Goal: Navigation & Orientation: Find specific page/section

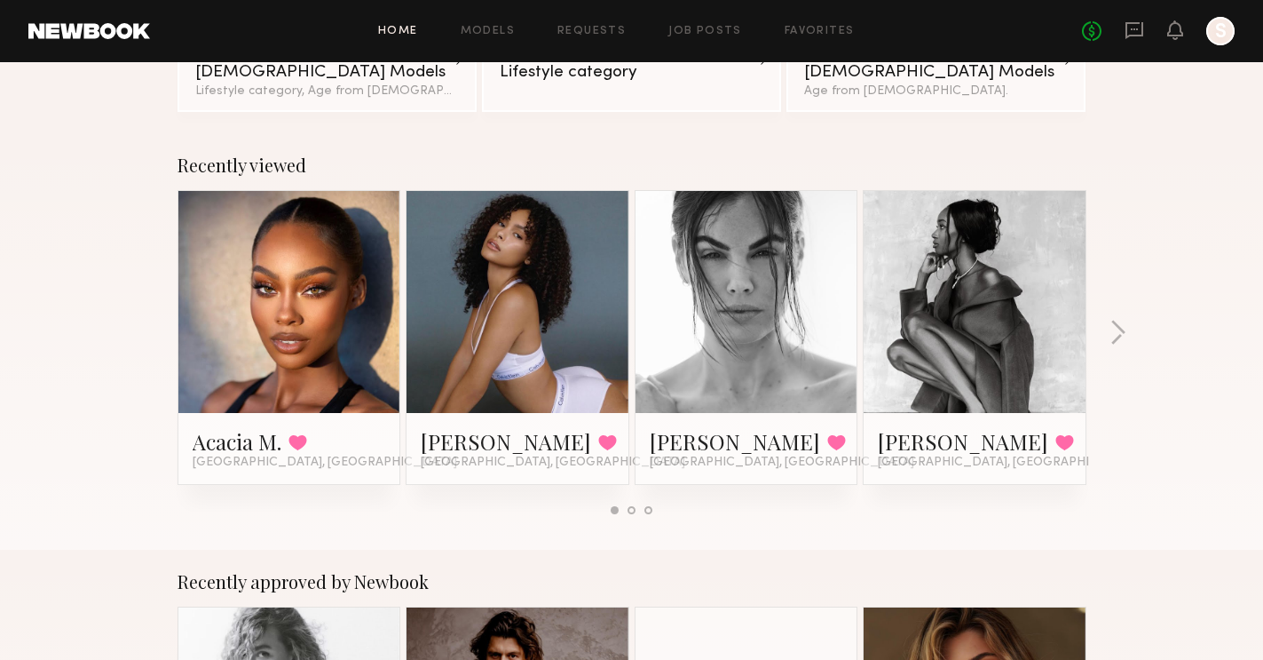
scroll to position [174, 0]
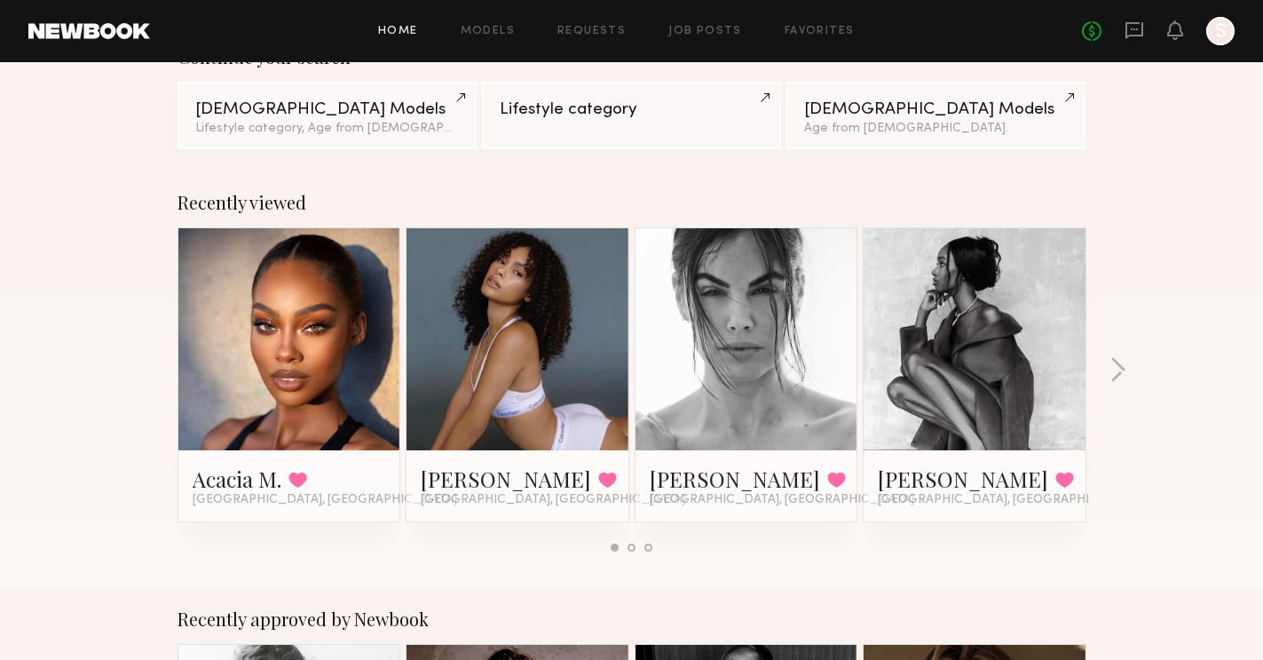
click at [1226, 40] on div at bounding box center [1220, 31] width 28 height 28
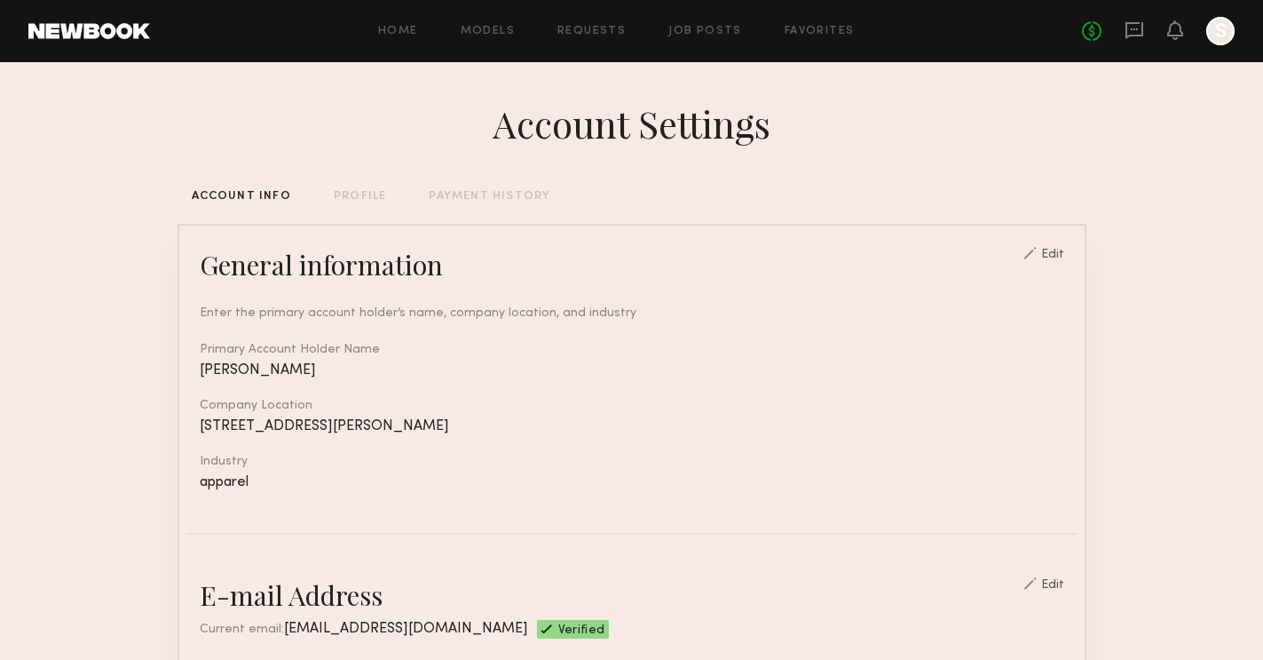
click at [493, 33] on link "Models" at bounding box center [488, 32] width 54 height 12
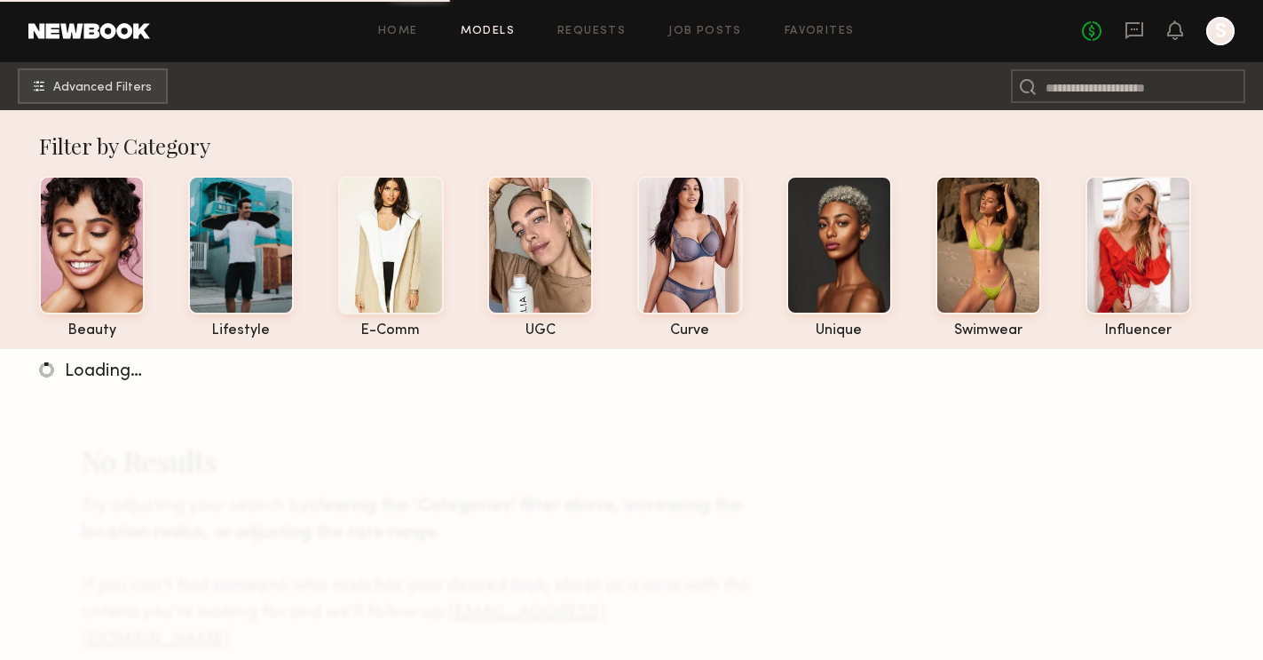
click at [1227, 33] on div at bounding box center [1220, 31] width 28 height 28
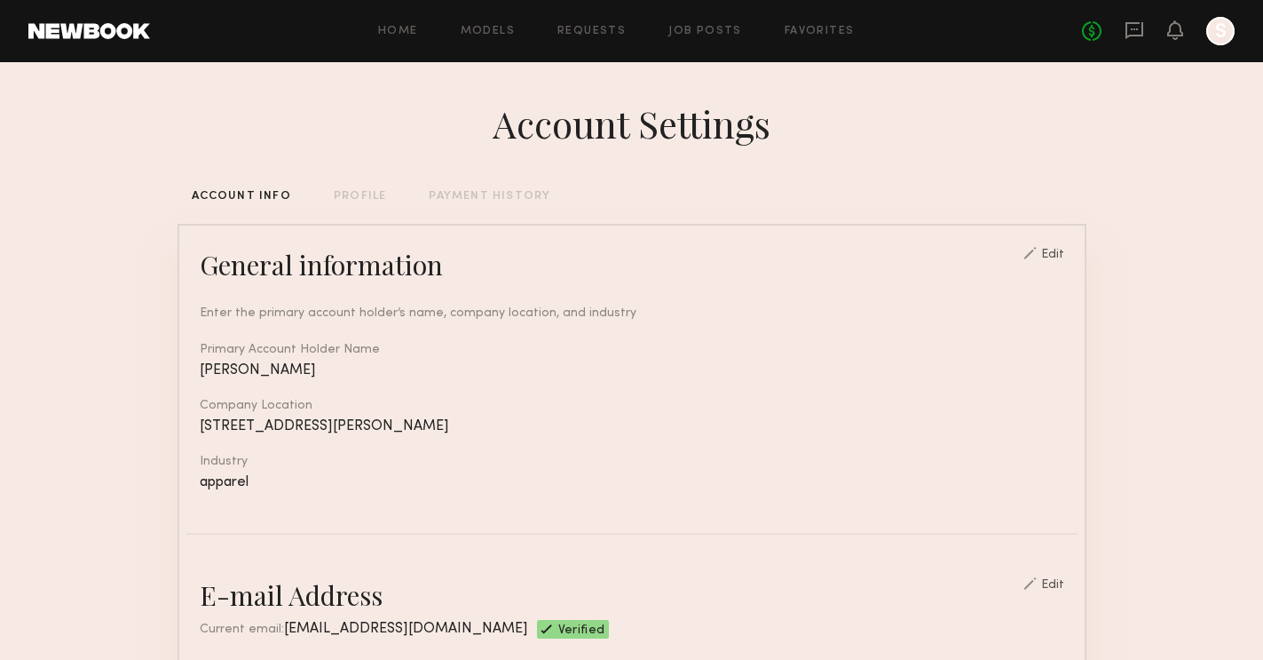
click at [349, 198] on div "PROFILE" at bounding box center [360, 197] width 52 height 12
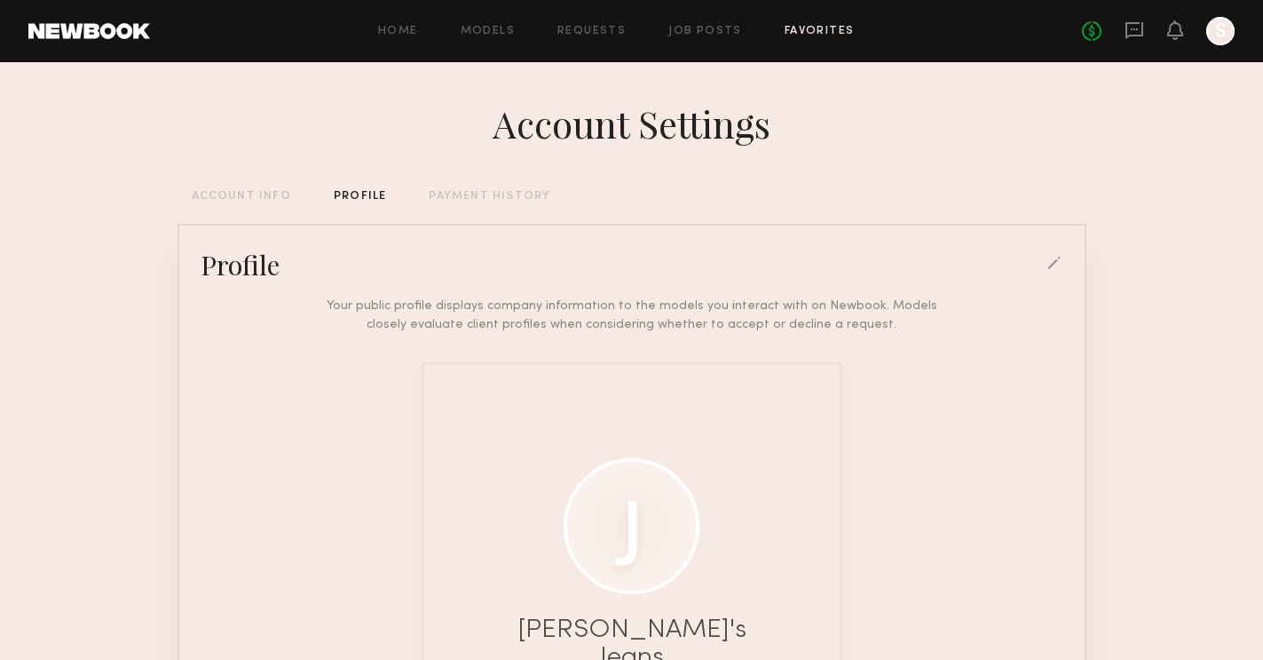
click at [818, 29] on link "Favorites" at bounding box center [820, 32] width 70 height 12
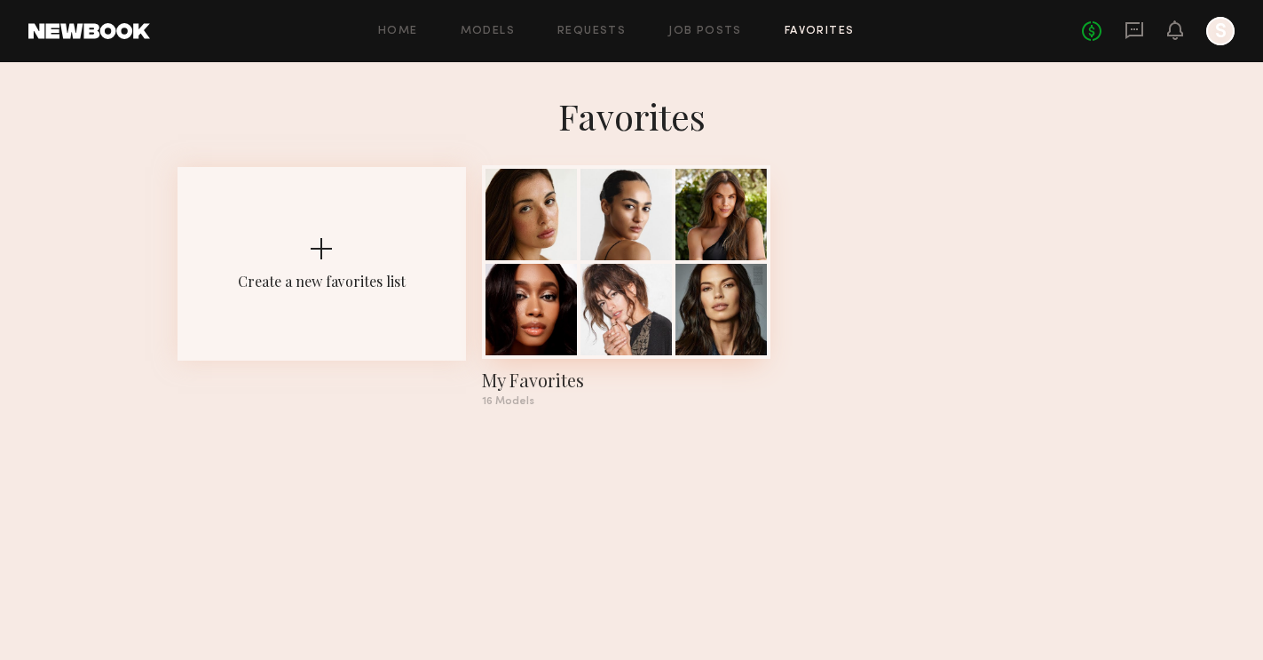
click at [650, 265] on div at bounding box center [626, 309] width 91 height 91
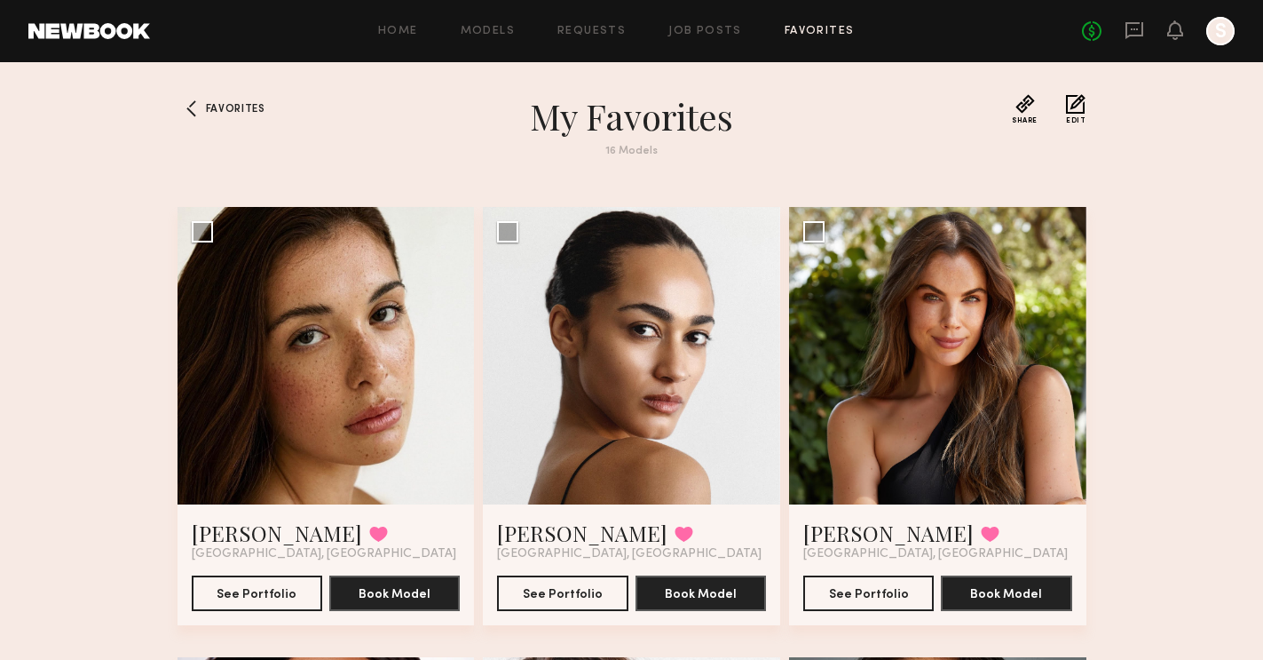
click at [1142, 320] on div "Favorites My Favorites 16 Models Share Copy Shareable Link Edit [PERSON_NAME] F…" at bounding box center [631, 614] width 1263 height 1040
click at [202, 107] on div at bounding box center [192, 108] width 28 height 28
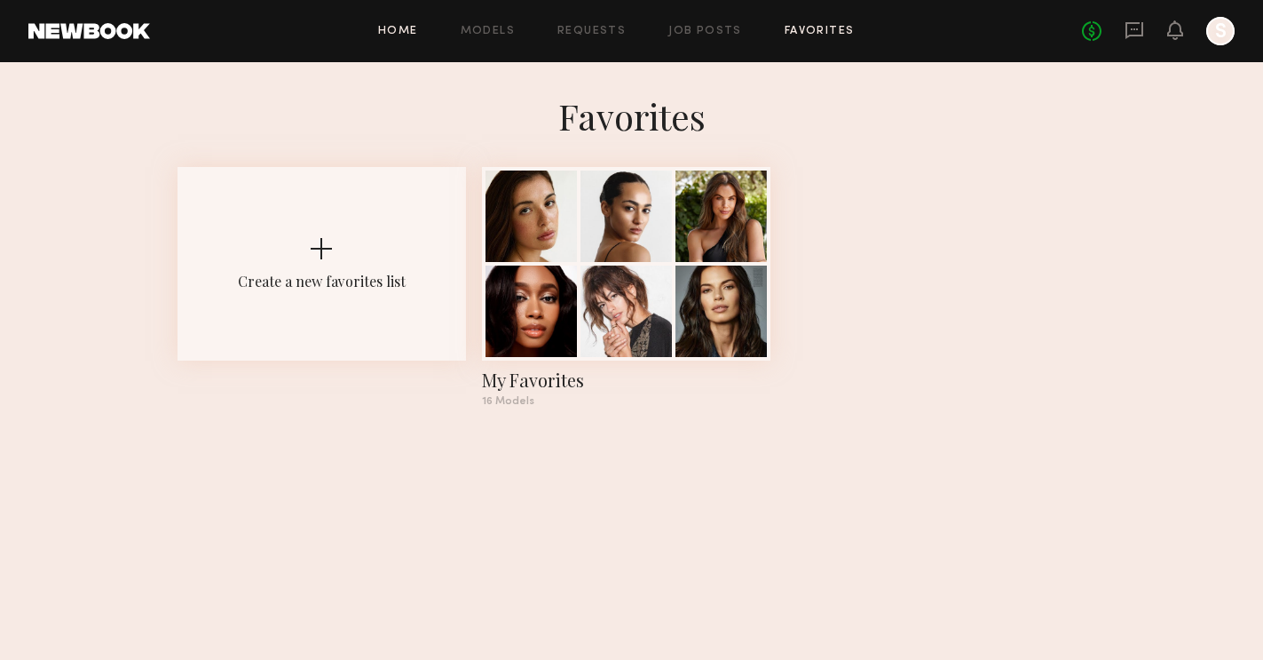
click at [383, 33] on link "Home" at bounding box center [398, 32] width 40 height 12
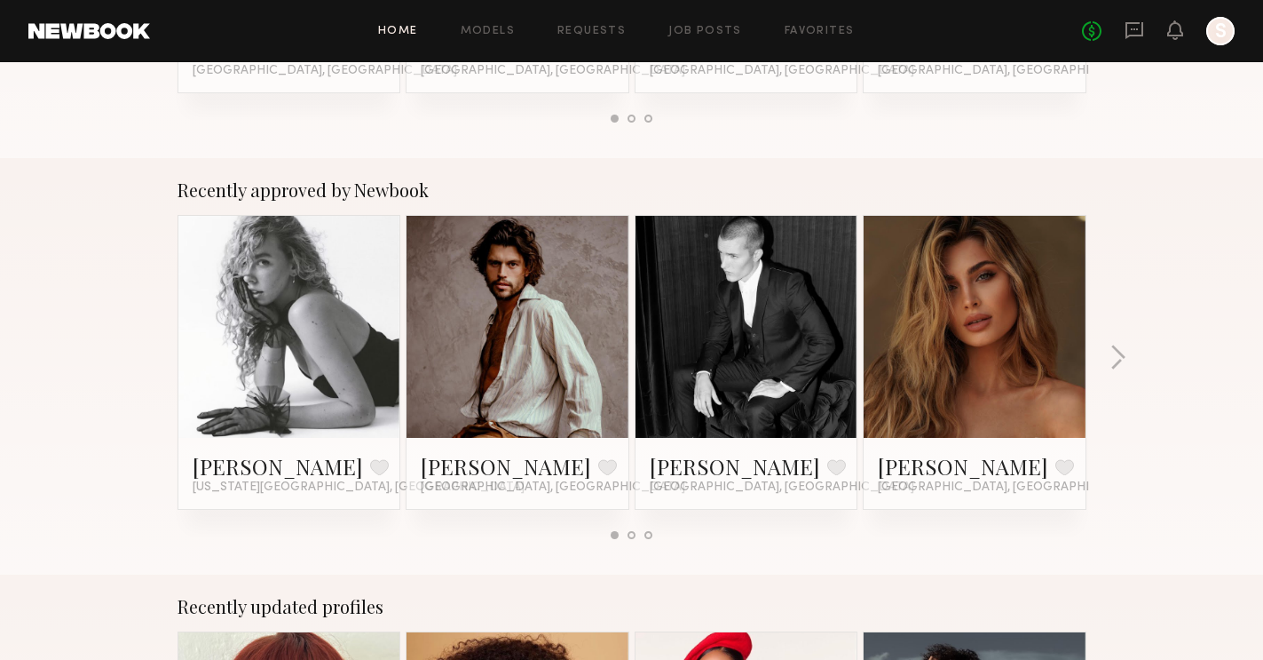
scroll to position [331, 0]
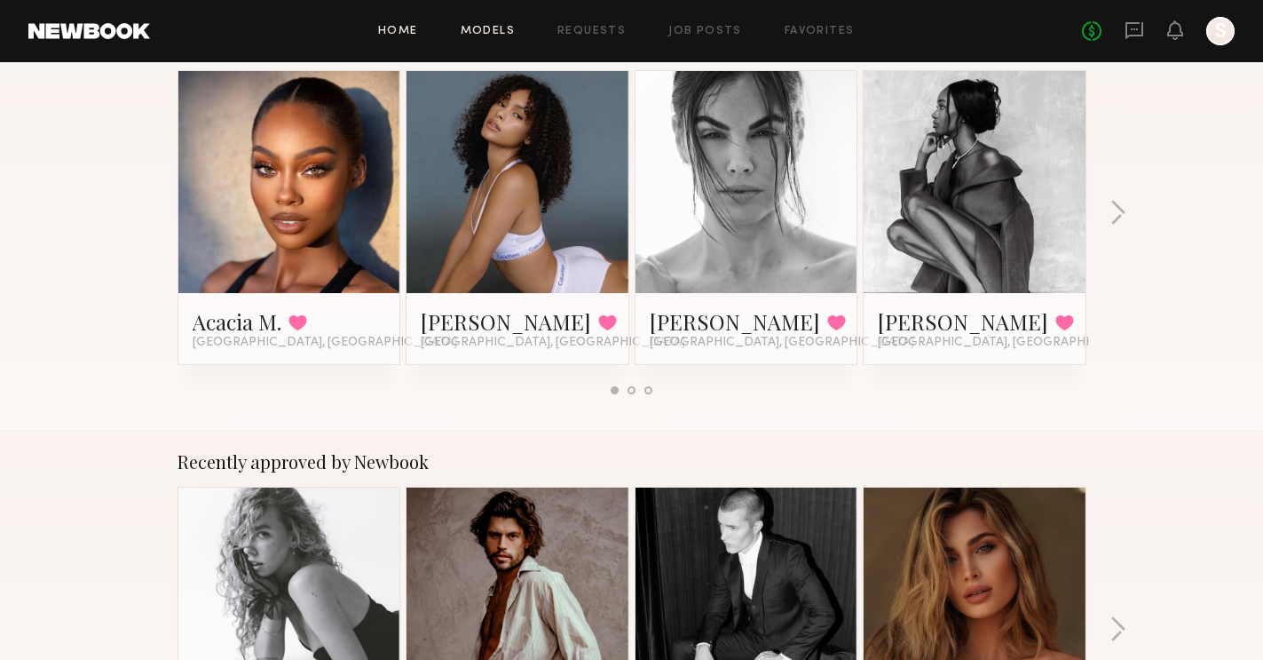
click at [488, 31] on link "Models" at bounding box center [488, 32] width 54 height 12
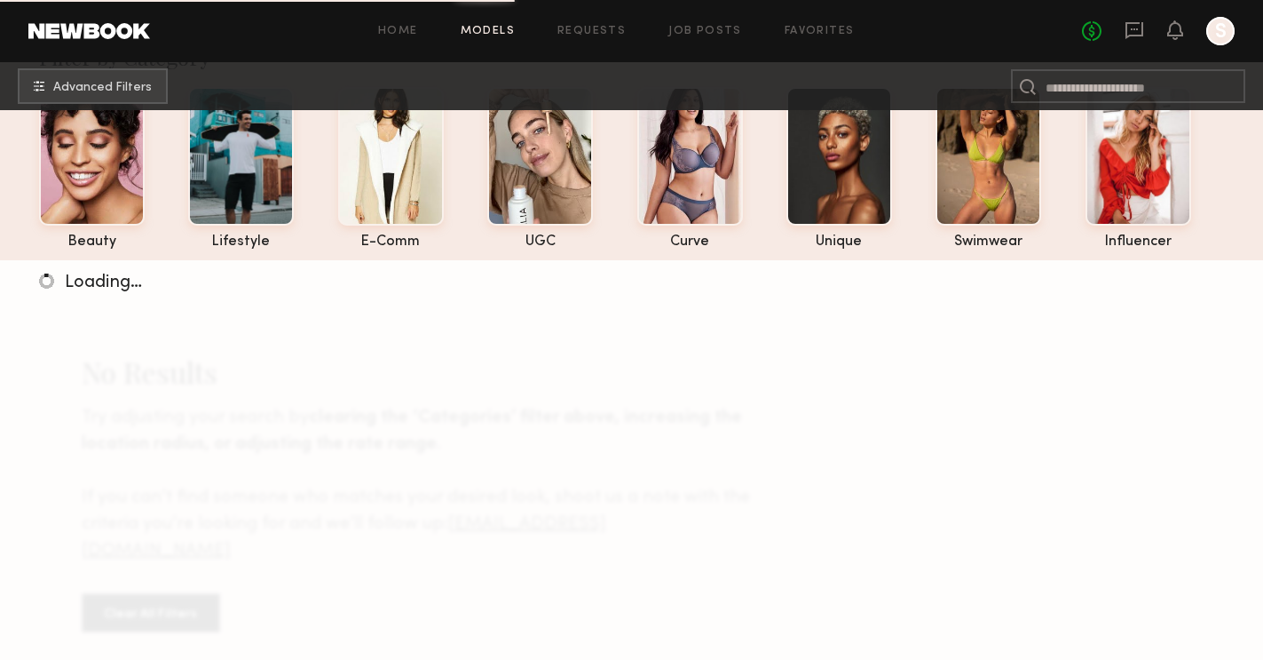
scroll to position [108, 0]
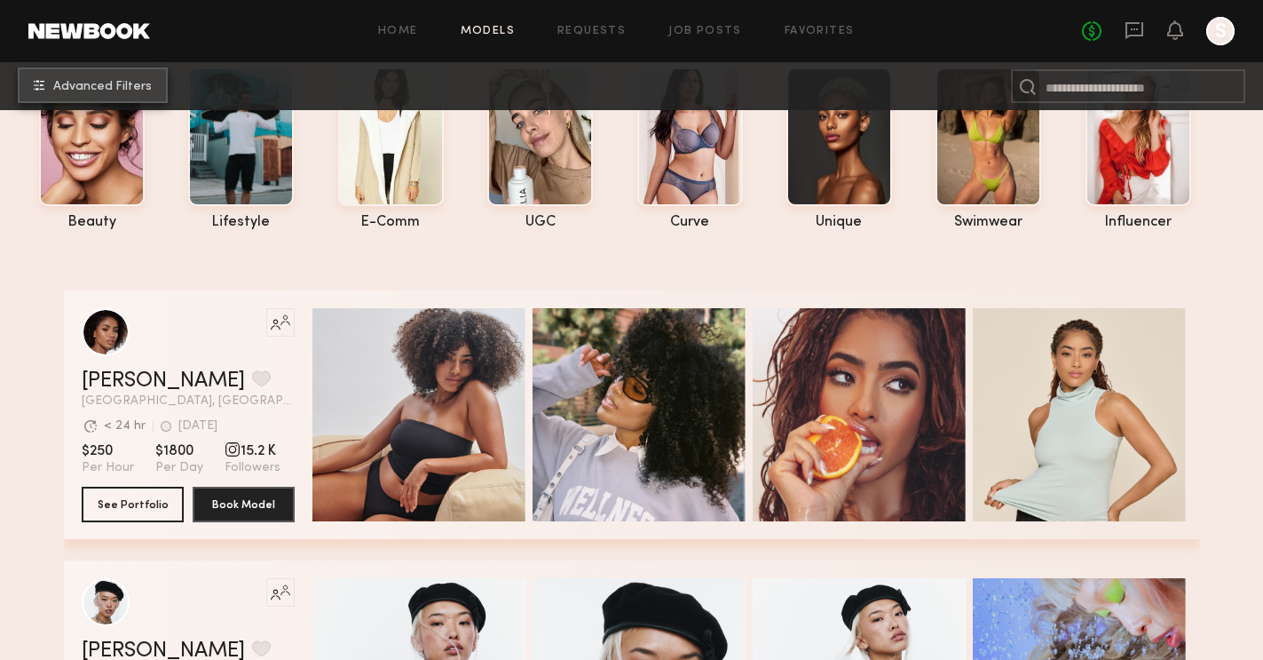
click at [129, 91] on span "Advanced Filters" at bounding box center [102, 87] width 99 height 12
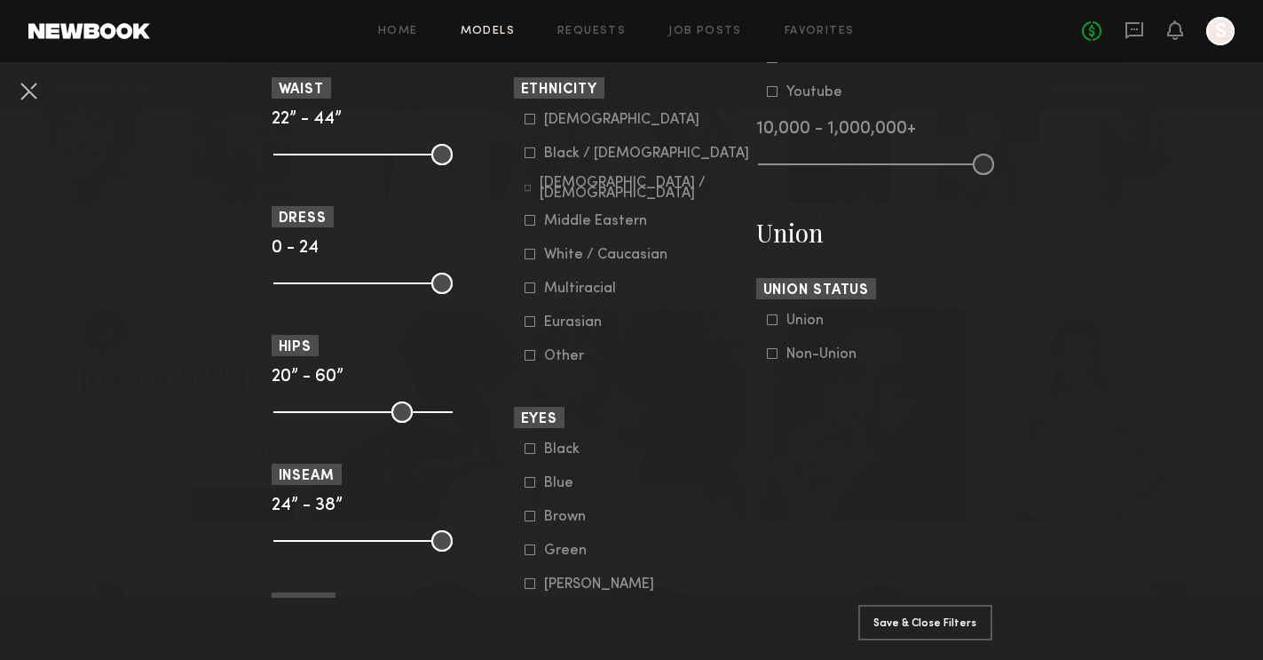
scroll to position [997, 0]
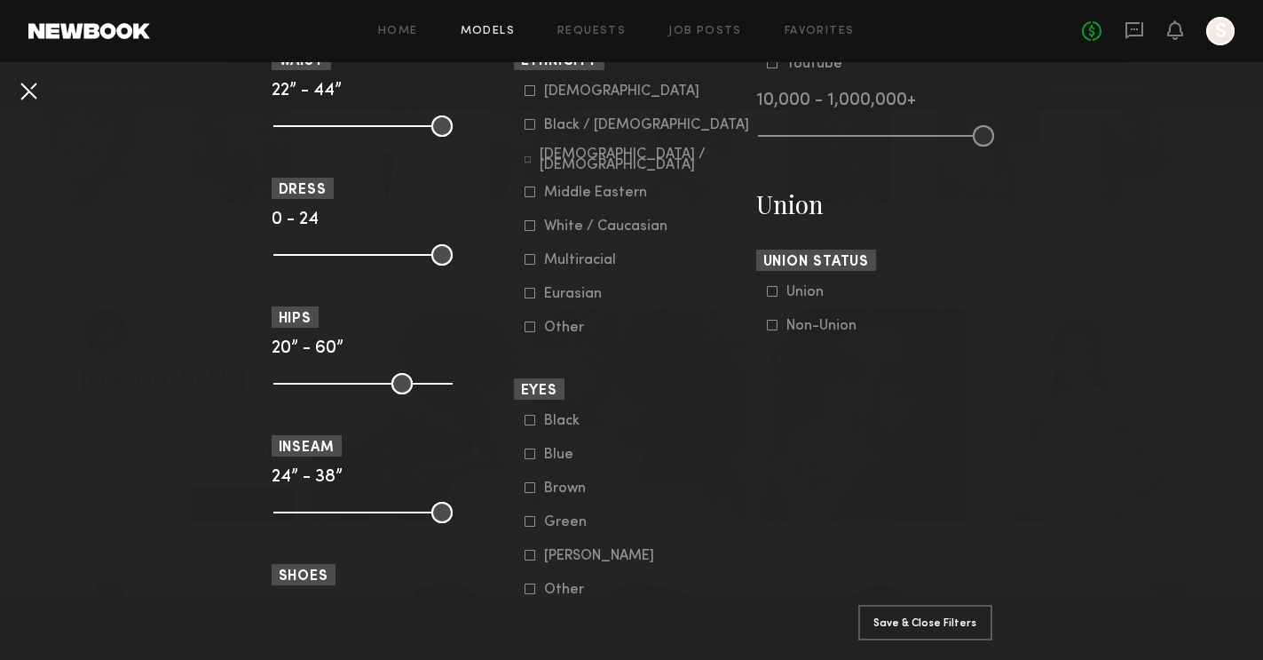
click at [25, 92] on button at bounding box center [28, 90] width 28 height 28
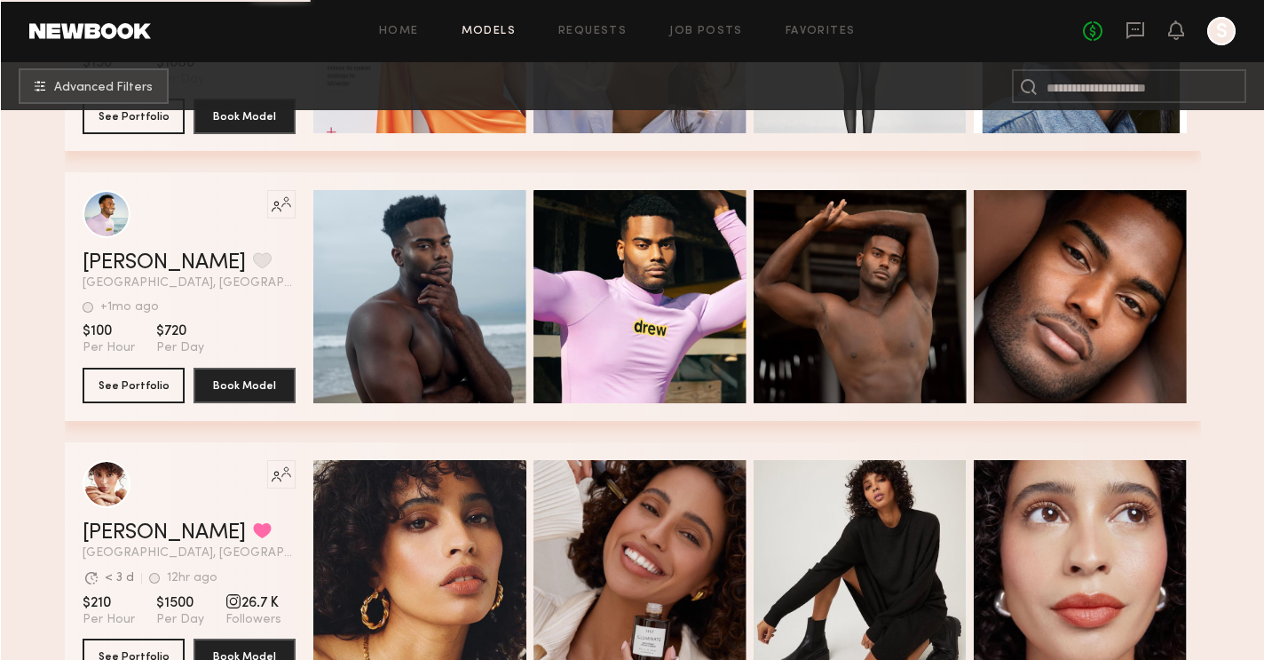
scroll to position [11556, 0]
